Goal: Transaction & Acquisition: Purchase product/service

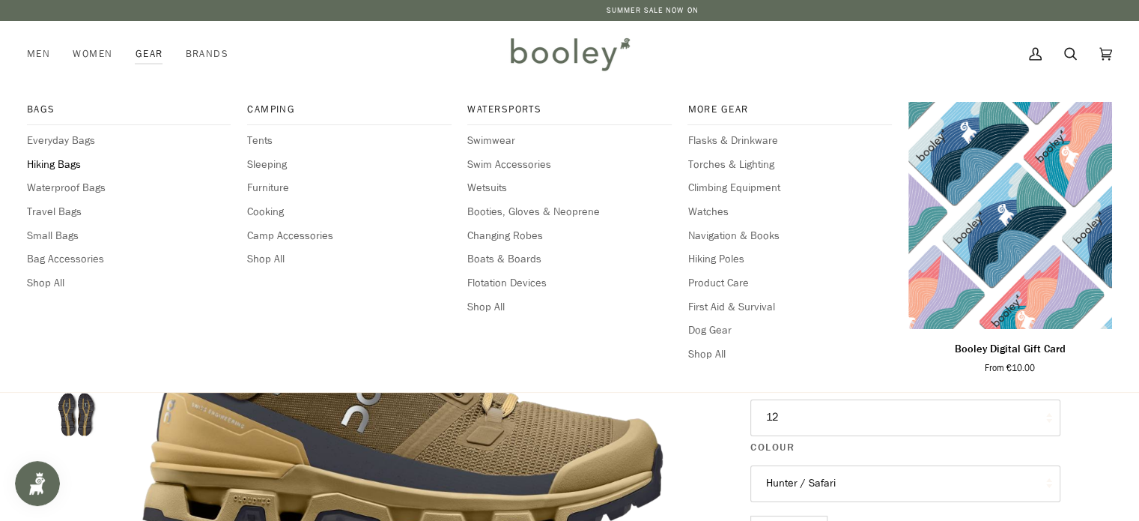
click at [65, 163] on span "Hiking Bags" at bounding box center [129, 165] width 204 height 16
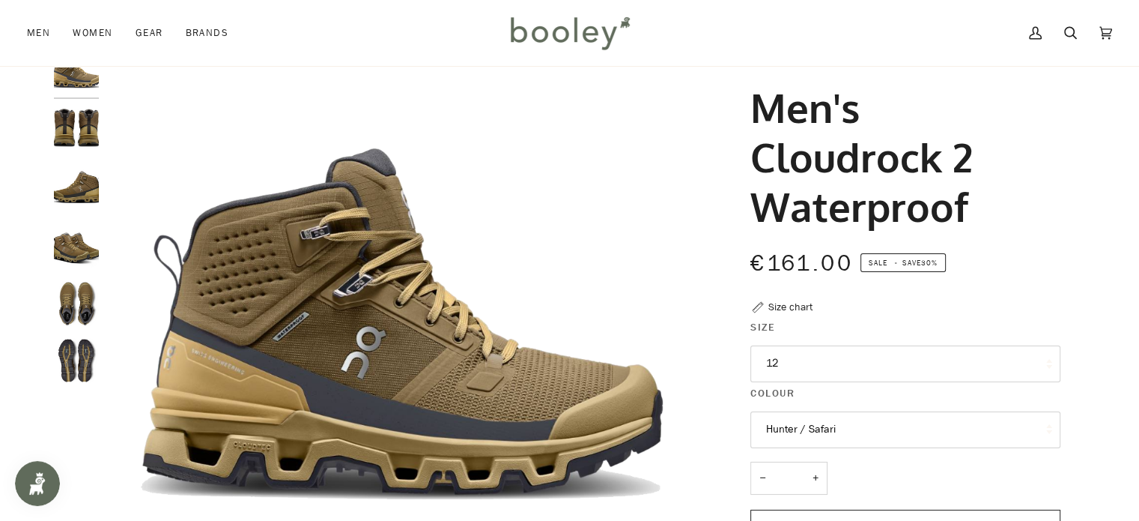
scroll to position [45, 0]
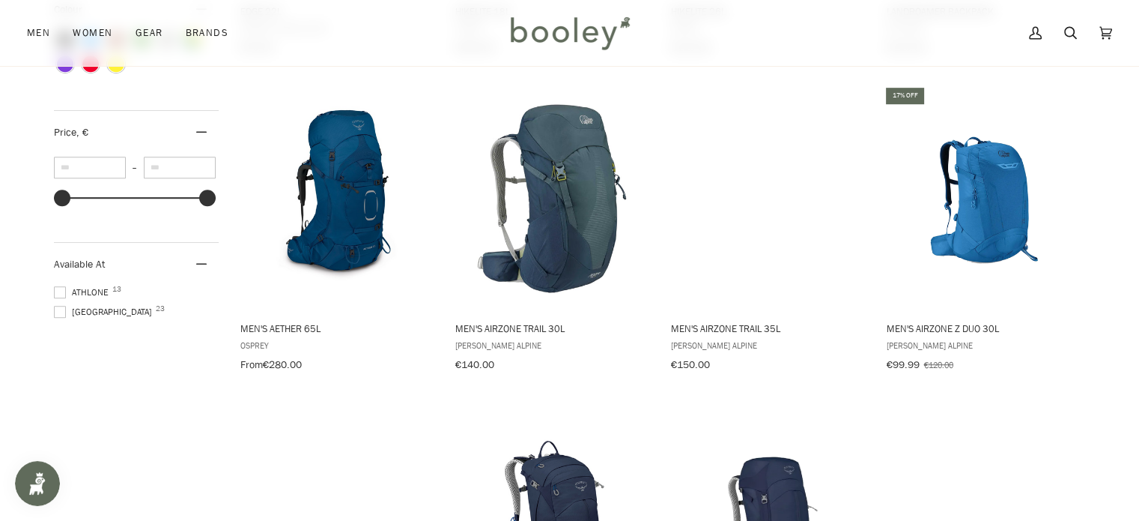
scroll to position [813, 0]
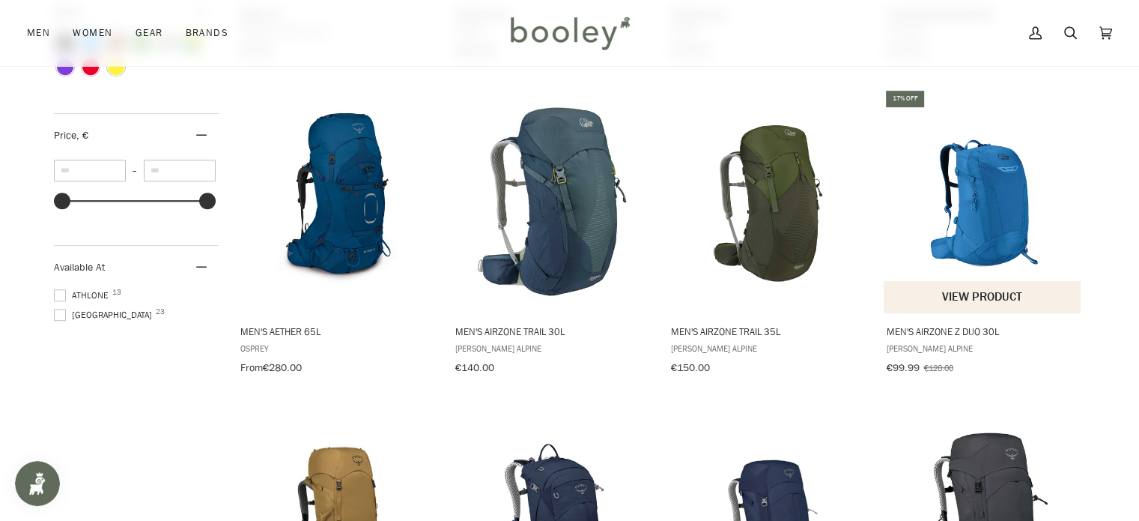
click at [992, 205] on img "Men's AirZone Z Duo 30L" at bounding box center [983, 200] width 199 height 199
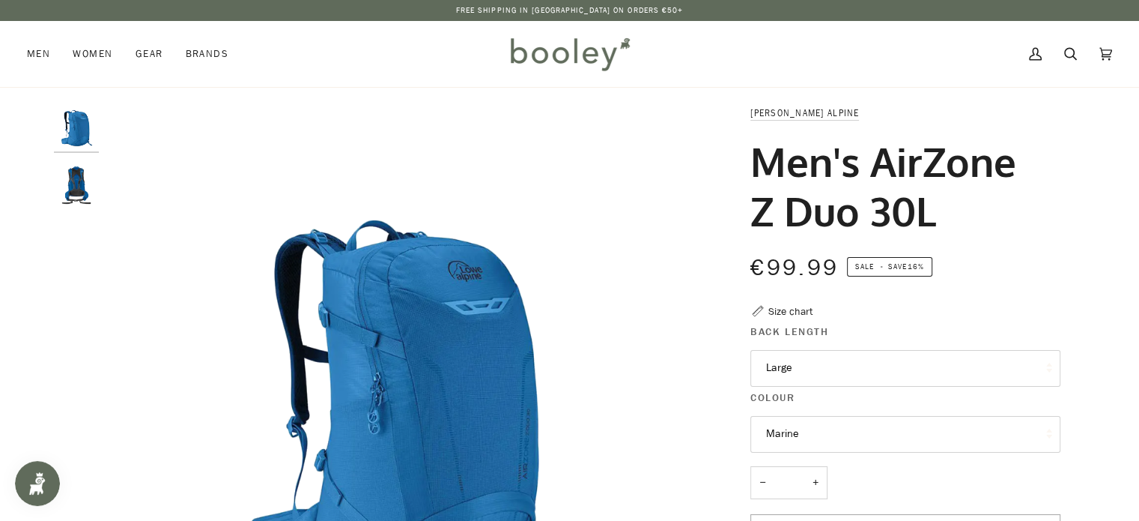
click at [864, 431] on button "Marine" at bounding box center [906, 434] width 310 height 37
click at [942, 373] on button "Large" at bounding box center [906, 368] width 310 height 37
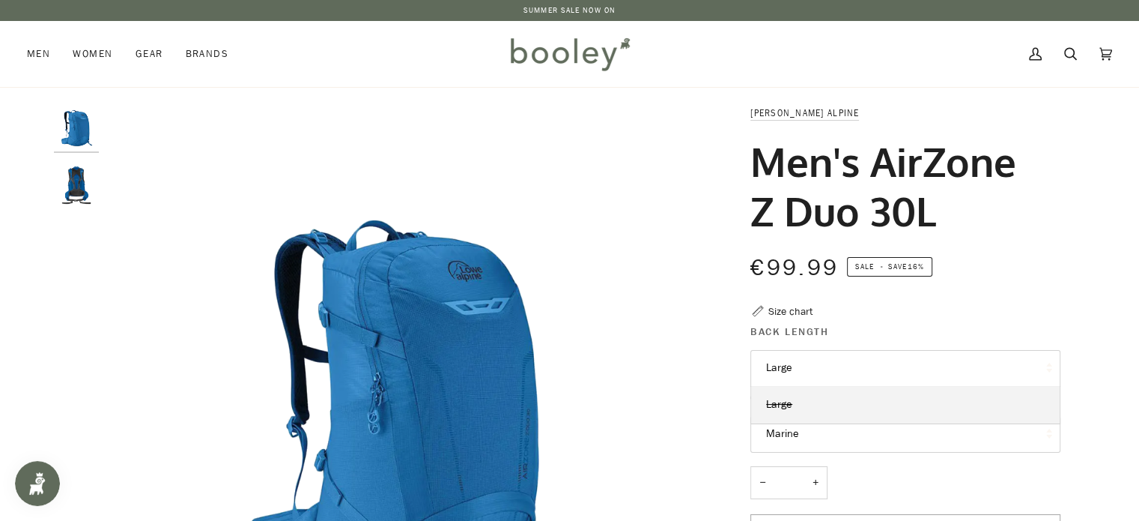
click at [942, 373] on button "Large" at bounding box center [906, 368] width 310 height 37
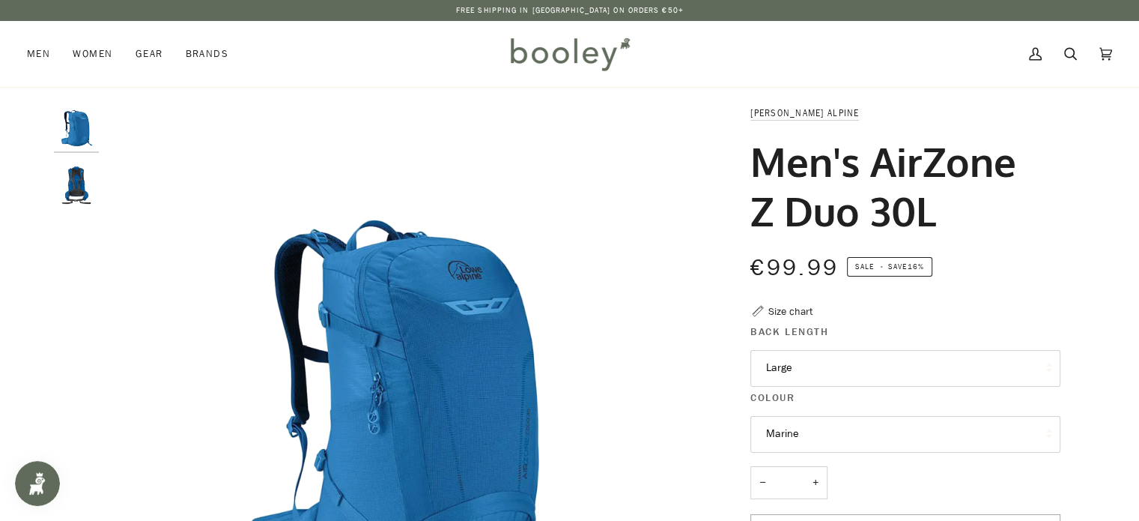
click at [84, 173] on img "Airzone Z Duo 30 Marine - Booley Galway" at bounding box center [76, 185] width 45 height 45
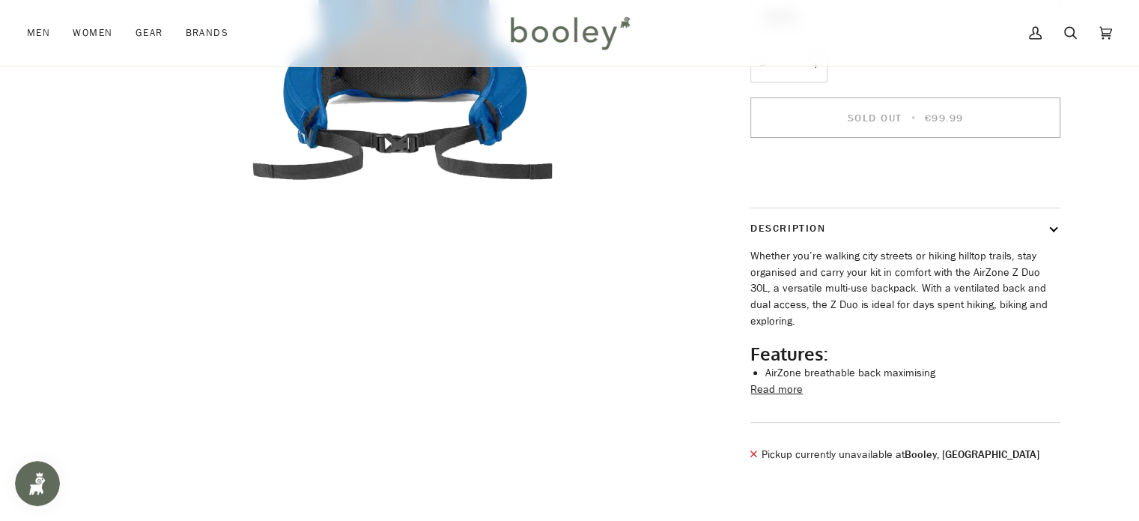
scroll to position [444, 0]
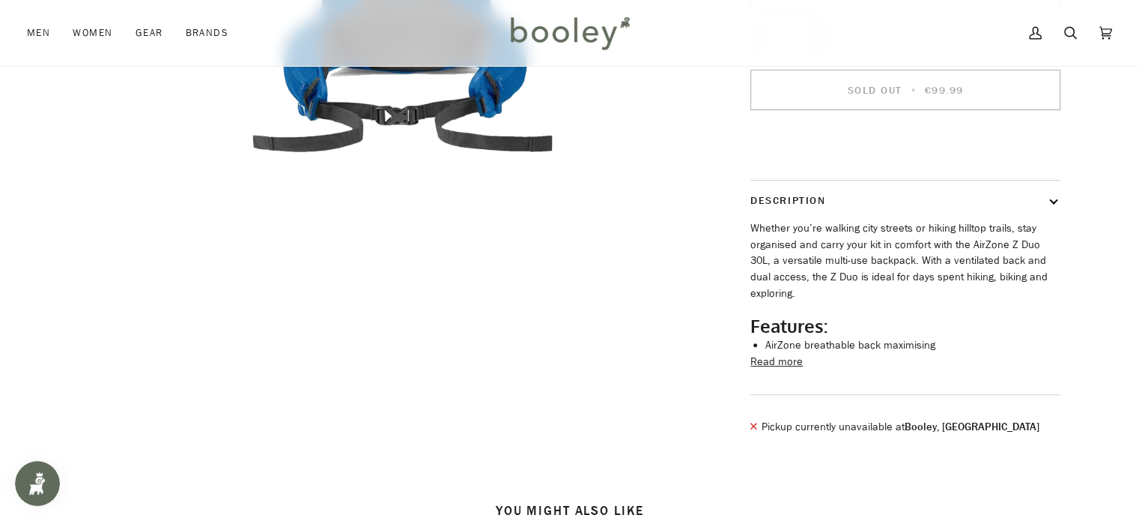
click at [778, 370] on button "Read more" at bounding box center [777, 362] width 52 height 16
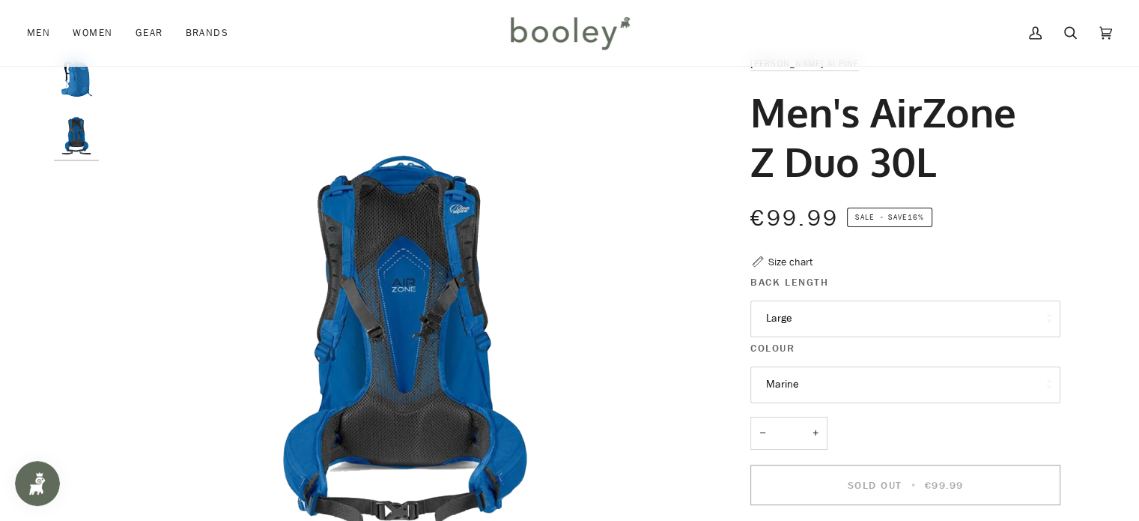
scroll to position [19, 0]
